Goal: Task Accomplishment & Management: Use online tool/utility

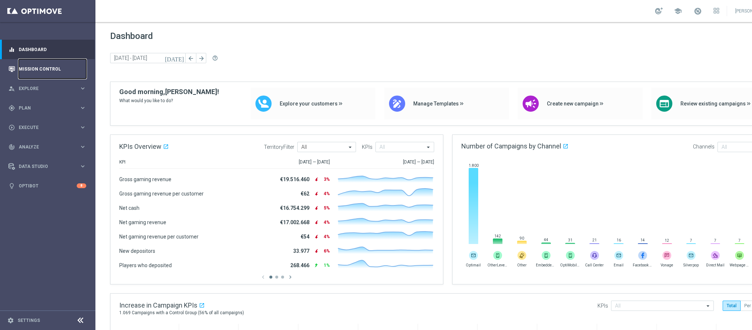
click at [37, 63] on link "Mission Control" at bounding box center [53, 68] width 68 height 19
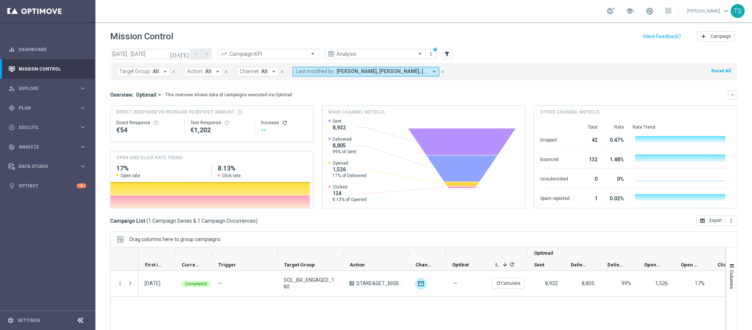
click at [186, 53] on icon "[DATE]" at bounding box center [180, 54] width 20 height 7
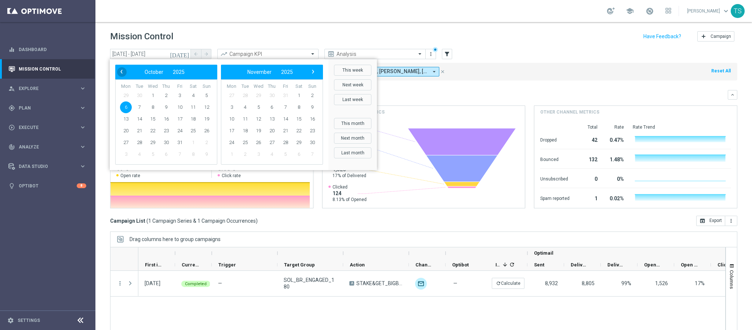
click at [120, 72] on span "‹" at bounding box center [122, 72] width 10 height 10
click at [315, 21] on div "school [PERSON_NAME] keyboard_arrow_down TS" at bounding box center [423, 11] width 657 height 22
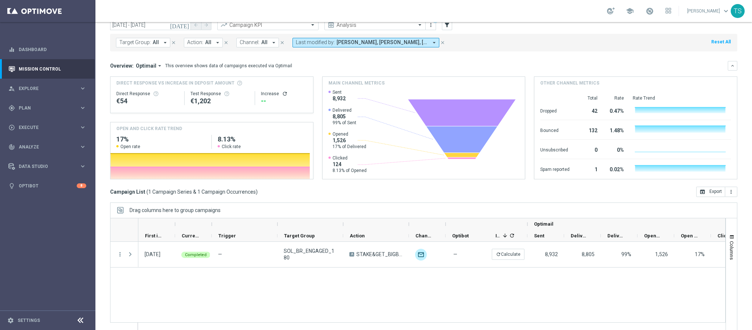
scroll to position [38, 0]
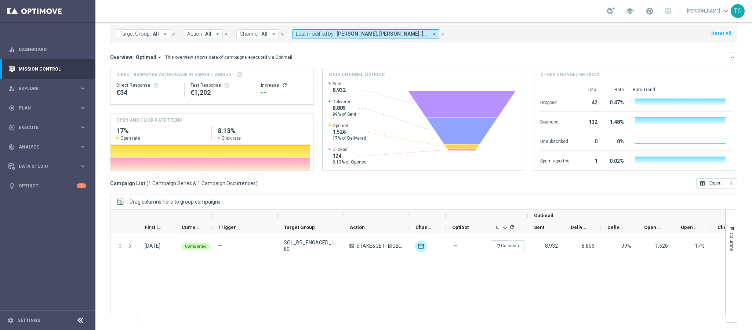
click at [390, 206] on div "Drag columns here to group campaigns" at bounding box center [423, 201] width 627 height 15
